Goal: Task Accomplishment & Management: Use online tool/utility

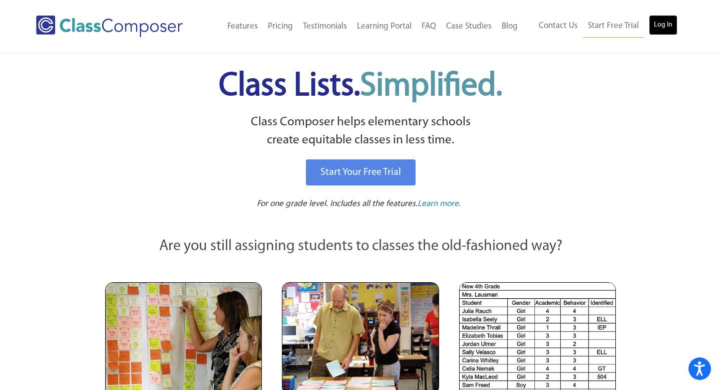
click at [661, 24] on link "Log In" at bounding box center [663, 25] width 29 height 20
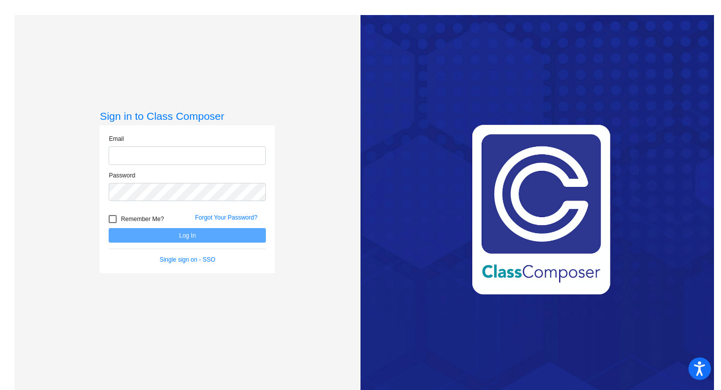
type input "mwodzinski@sd25.org"
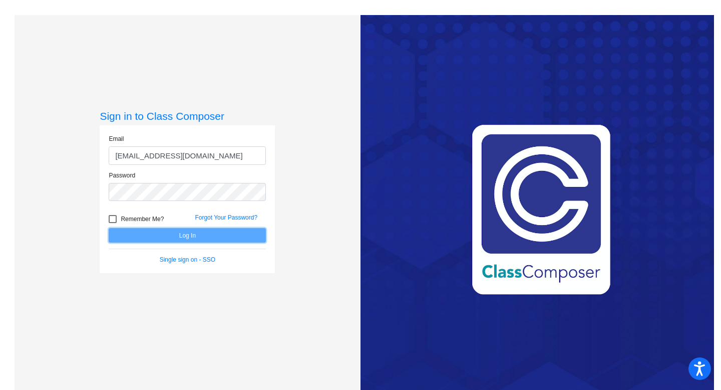
click at [189, 235] on button "Log In" at bounding box center [187, 235] width 157 height 15
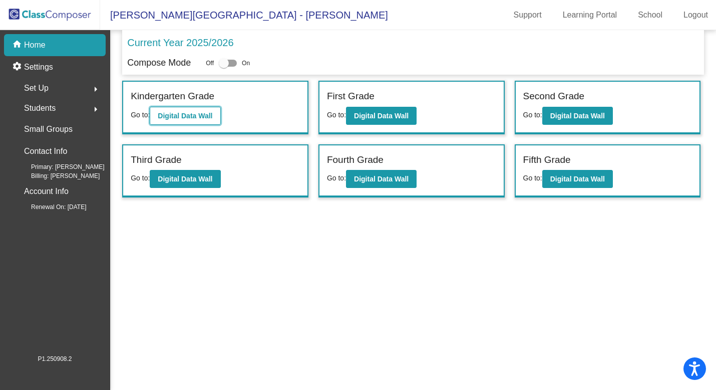
click at [185, 113] on b "Digital Data Wall" at bounding box center [185, 116] width 55 height 8
